Goal: Information Seeking & Learning: Learn about a topic

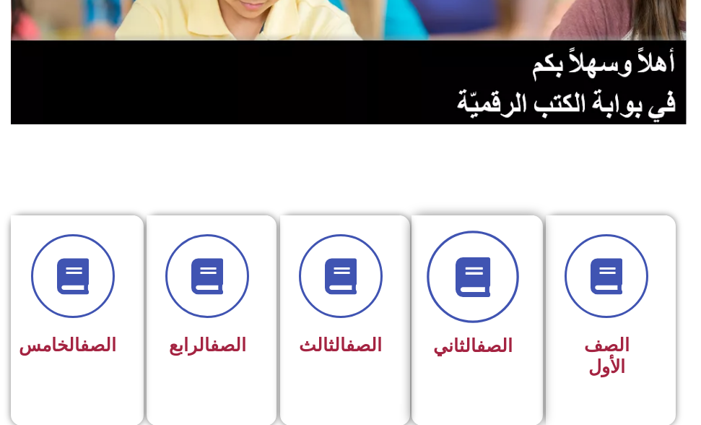
scroll to position [217, 0]
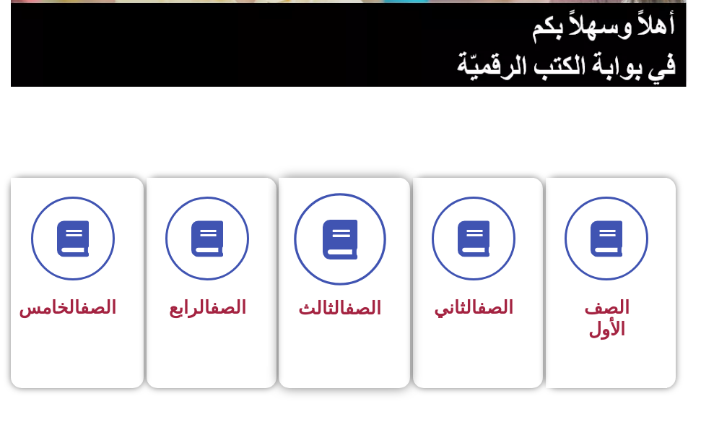
click at [327, 283] on span at bounding box center [340, 239] width 92 height 92
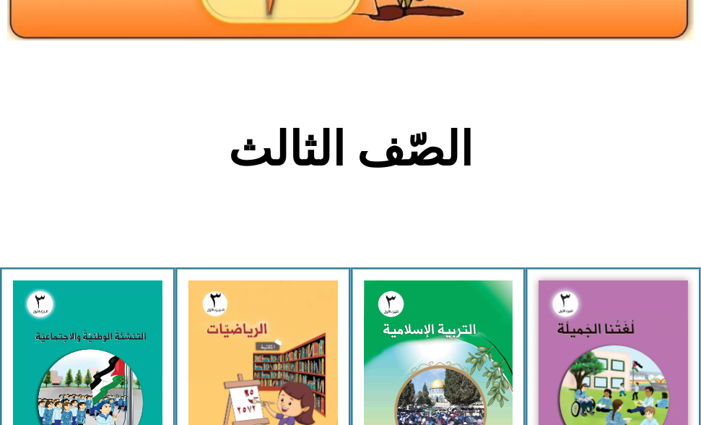
scroll to position [433, 0]
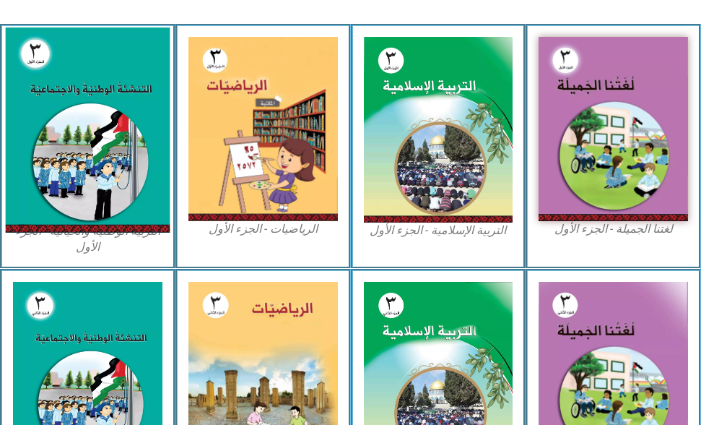
click at [59, 124] on img at bounding box center [88, 129] width 164 height 205
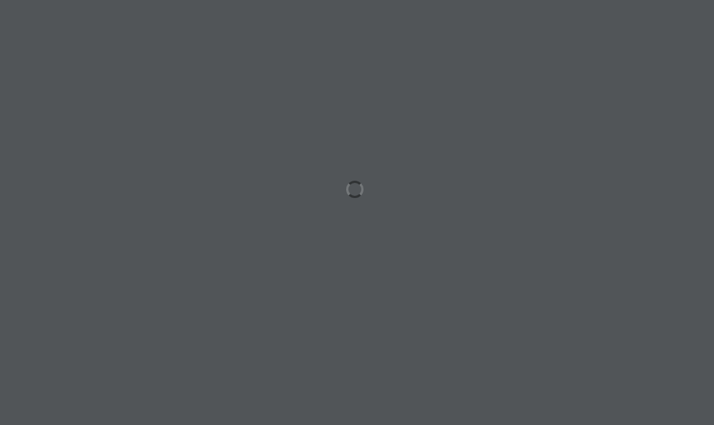
scroll to position [0, 45]
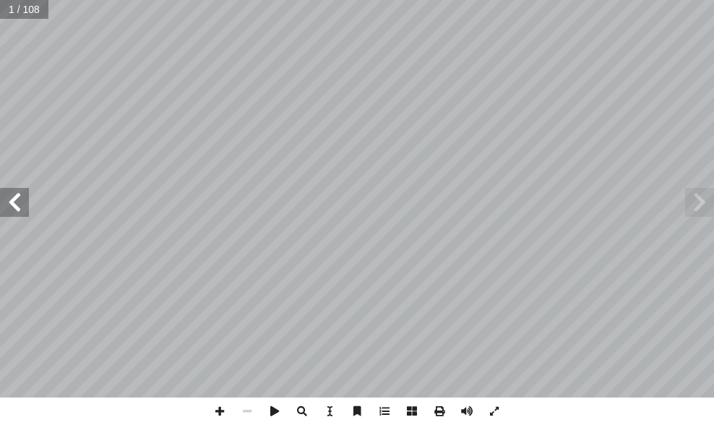
click at [21, 193] on span at bounding box center [14, 202] width 29 height 29
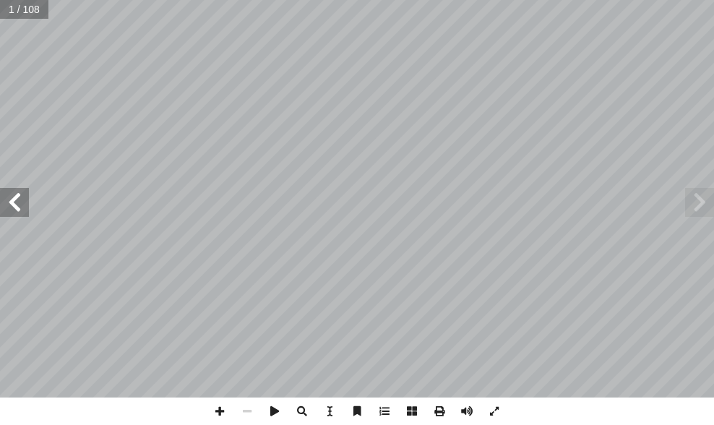
click at [21, 193] on span at bounding box center [14, 202] width 29 height 29
click at [21, 194] on span at bounding box center [14, 202] width 29 height 29
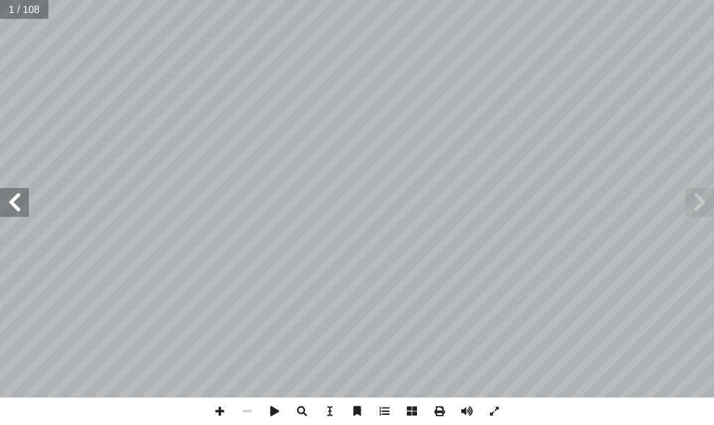
click at [22, 192] on span at bounding box center [14, 202] width 29 height 29
click at [23, 191] on span at bounding box center [14, 202] width 29 height 29
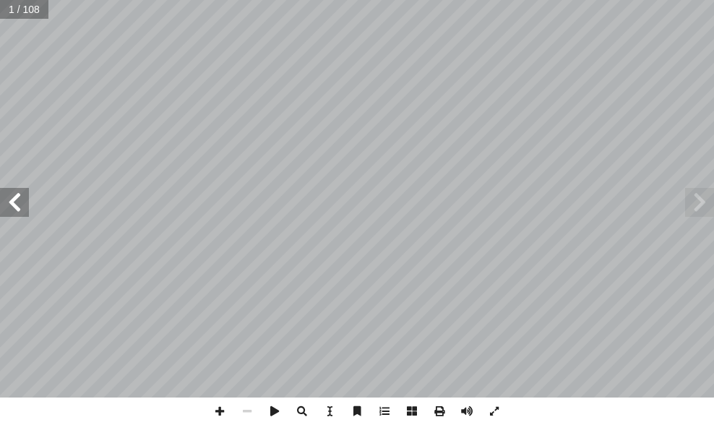
click at [23, 191] on span at bounding box center [14, 202] width 29 height 29
click at [14, 213] on span at bounding box center [14, 202] width 29 height 29
click at [14, 205] on span at bounding box center [14, 202] width 29 height 29
click at [13, 202] on span at bounding box center [14, 202] width 29 height 29
click at [15, 199] on span at bounding box center [14, 202] width 29 height 29
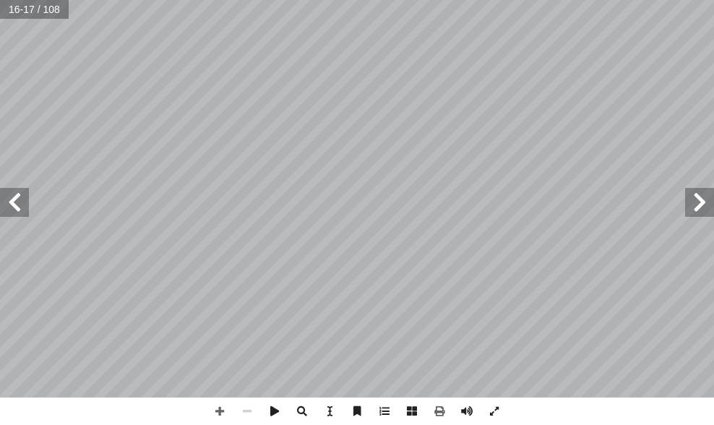
click at [18, 199] on span at bounding box center [14, 202] width 29 height 29
click at [217, 414] on span at bounding box center [219, 410] width 27 height 27
click at [10, 207] on span at bounding box center [14, 202] width 29 height 29
click at [10, 206] on span at bounding box center [14, 202] width 29 height 29
click at [20, 211] on span at bounding box center [14, 202] width 29 height 29
